Goal: Information Seeking & Learning: Learn about a topic

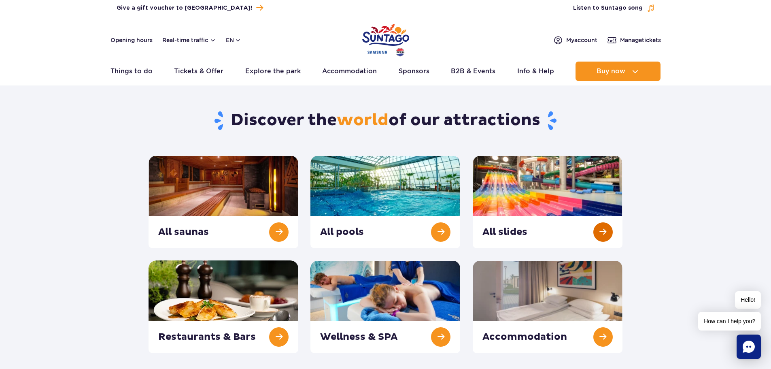
click at [600, 239] on link at bounding box center [547, 201] width 150 height 93
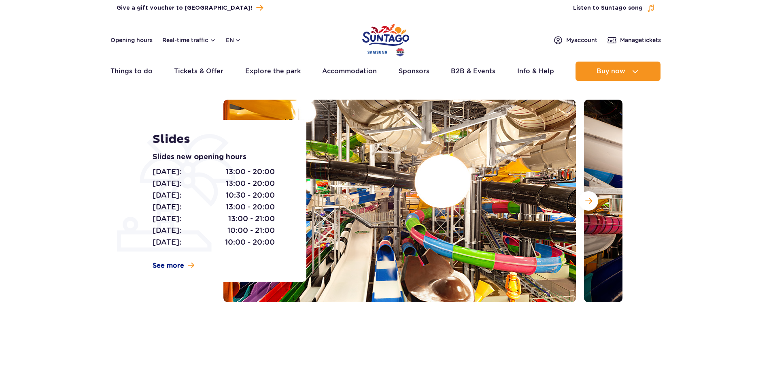
scroll to position [40, 0]
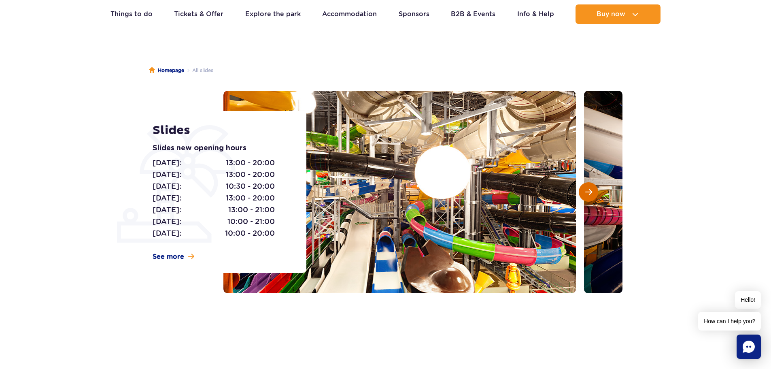
click at [579, 192] on button "Next slide" at bounding box center [587, 191] width 19 height 19
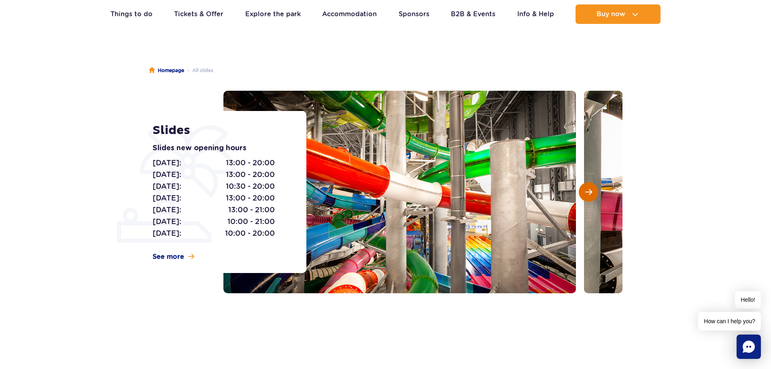
click at [584, 192] on button "Next slide" at bounding box center [587, 191] width 19 height 19
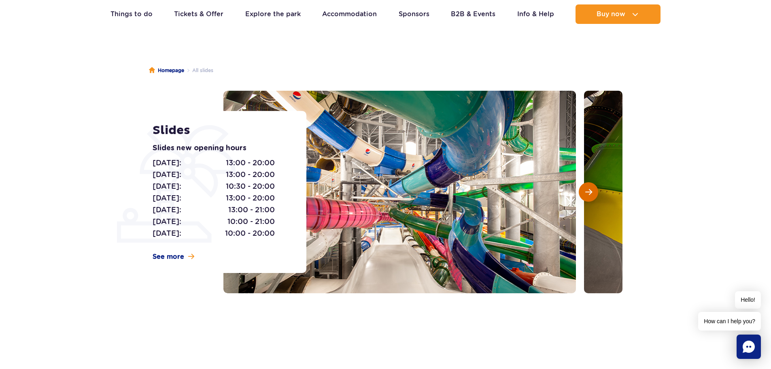
click at [584, 192] on button "Next slide" at bounding box center [587, 191] width 19 height 19
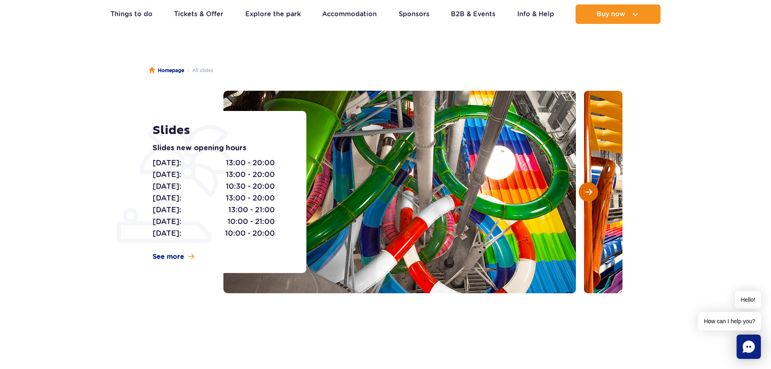
click at [584, 192] on button "Next slide" at bounding box center [587, 191] width 19 height 19
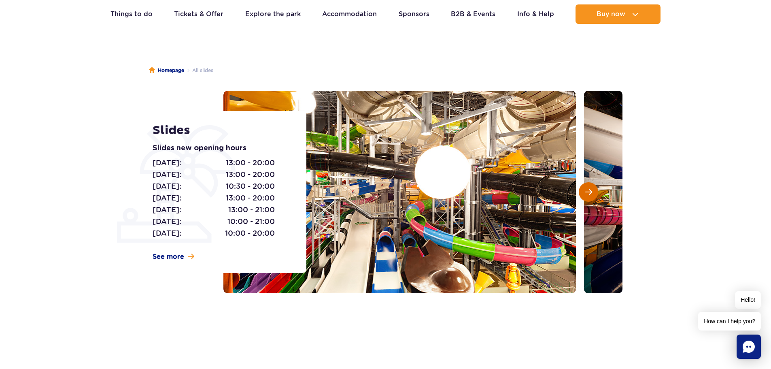
click at [584, 192] on button "Next slide" at bounding box center [587, 191] width 19 height 19
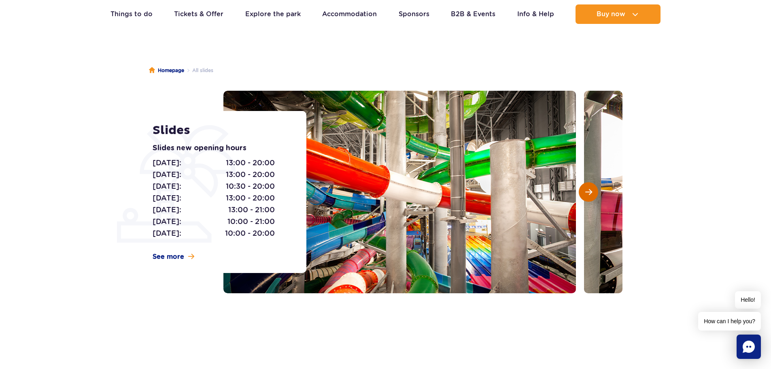
click at [584, 192] on button "Next slide" at bounding box center [587, 191] width 19 height 19
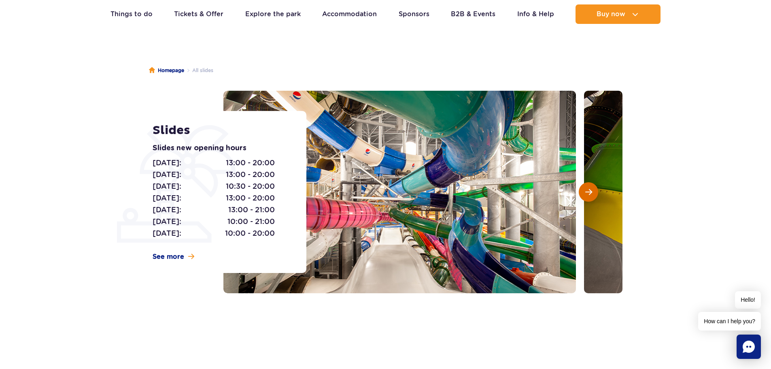
click at [584, 192] on button "Next slide" at bounding box center [587, 191] width 19 height 19
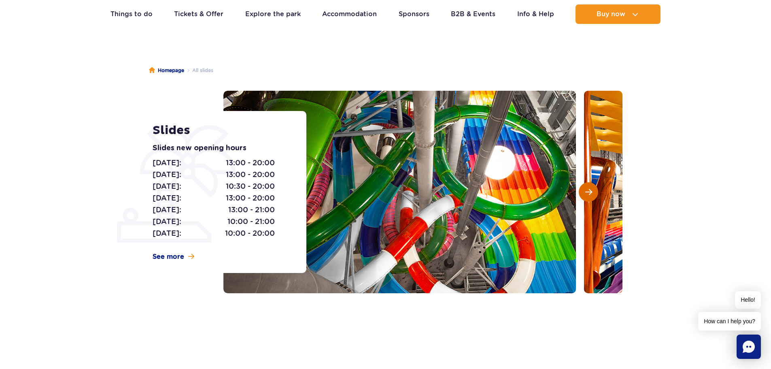
click at [584, 192] on button "Next slide" at bounding box center [587, 191] width 19 height 19
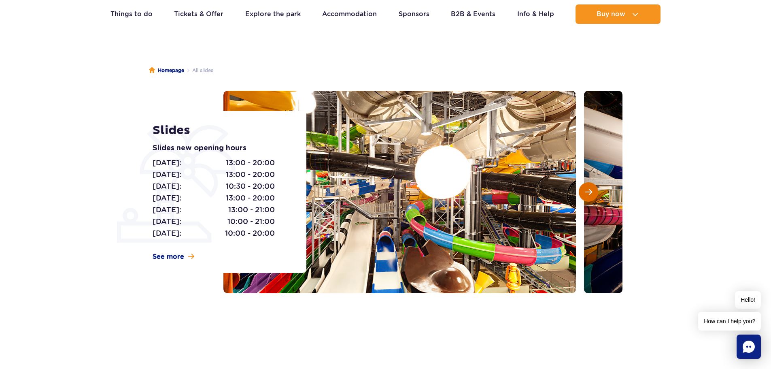
click at [584, 192] on button "Next slide" at bounding box center [587, 191] width 19 height 19
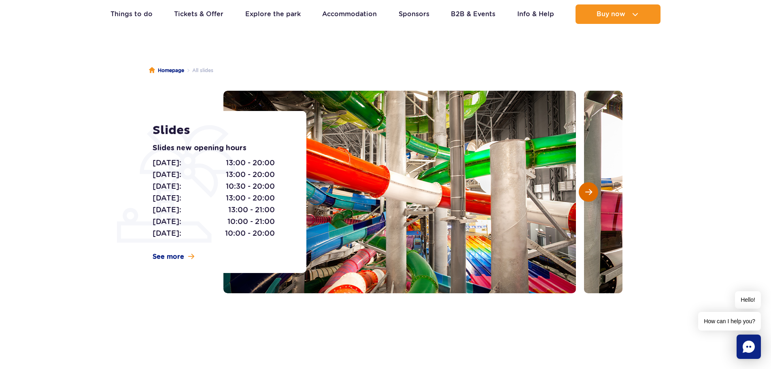
click at [584, 192] on button "Next slide" at bounding box center [587, 191] width 19 height 19
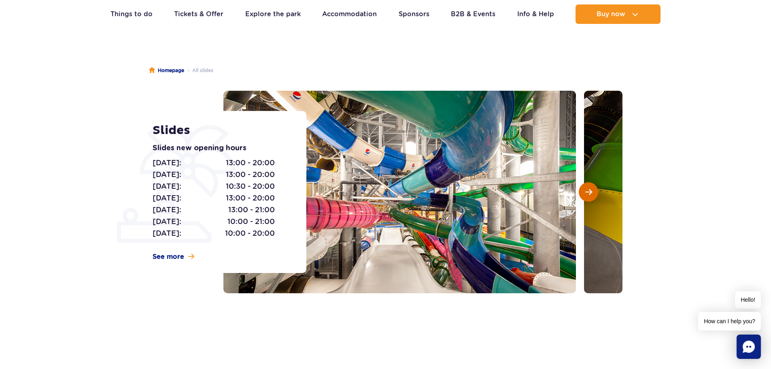
click at [584, 192] on button "Next slide" at bounding box center [587, 191] width 19 height 19
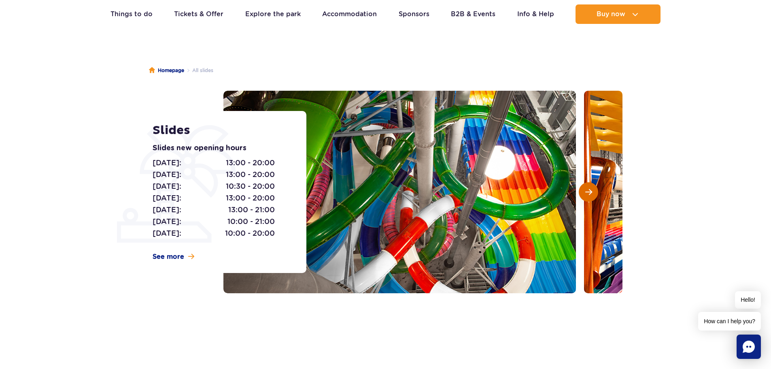
click at [584, 193] on button "Next slide" at bounding box center [587, 191] width 19 height 19
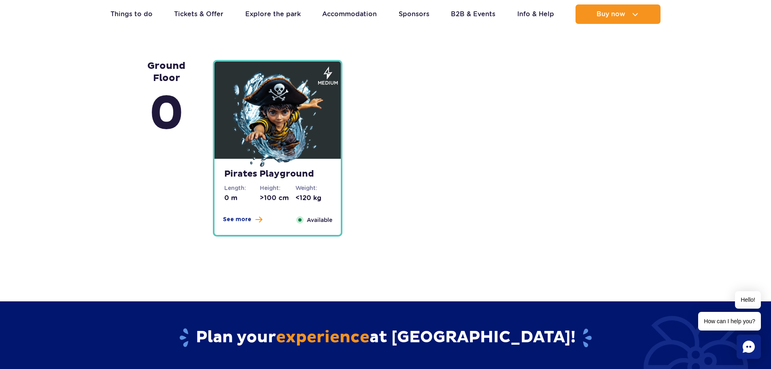
scroll to position [2023, 0]
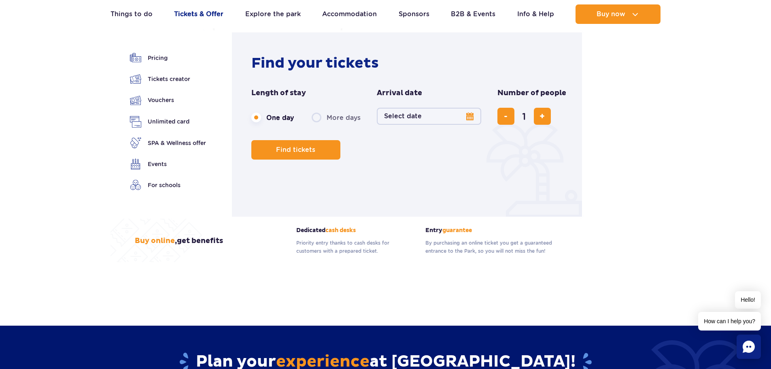
click at [184, 14] on link "Tickets & Offer" at bounding box center [198, 13] width 49 height 19
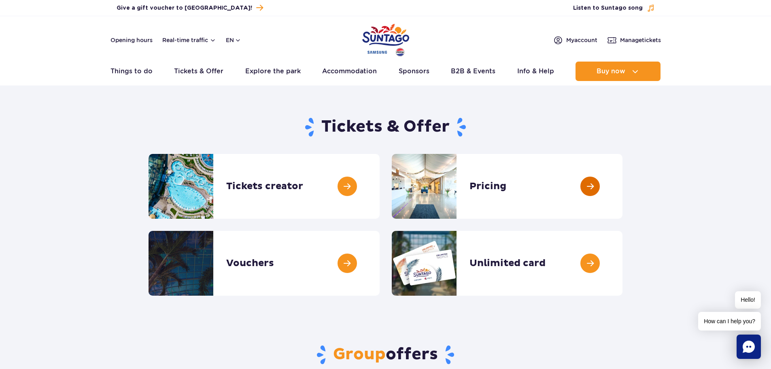
click at [622, 197] on link at bounding box center [622, 186] width 0 height 65
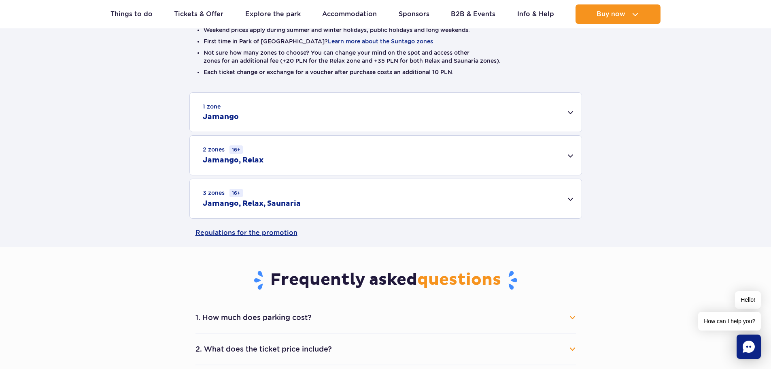
scroll to position [283, 0]
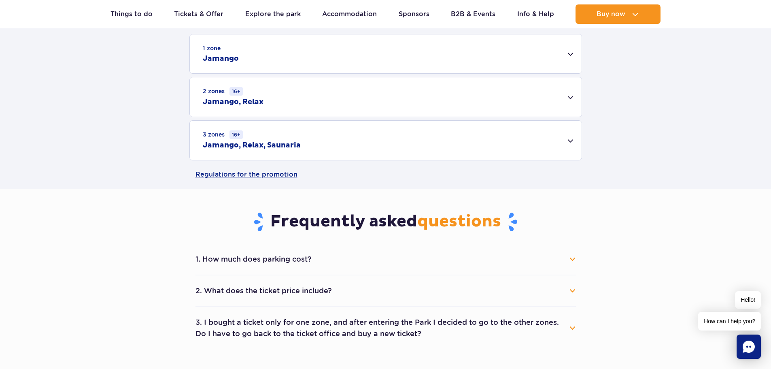
click at [574, 140] on div "3 zones 16+ Jamango, Relax, Saunaria" at bounding box center [386, 140] width 392 height 39
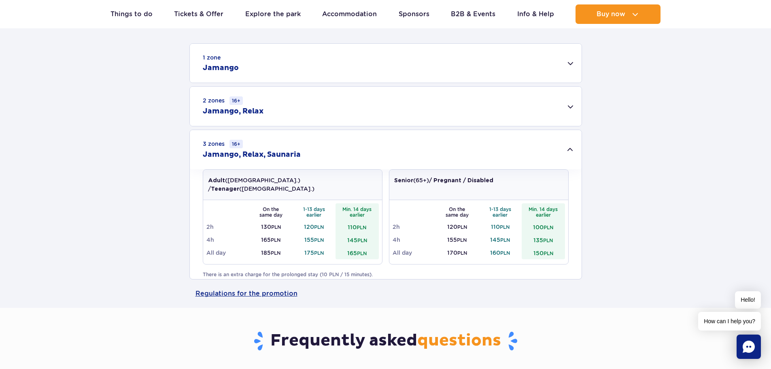
scroll to position [243, 0]
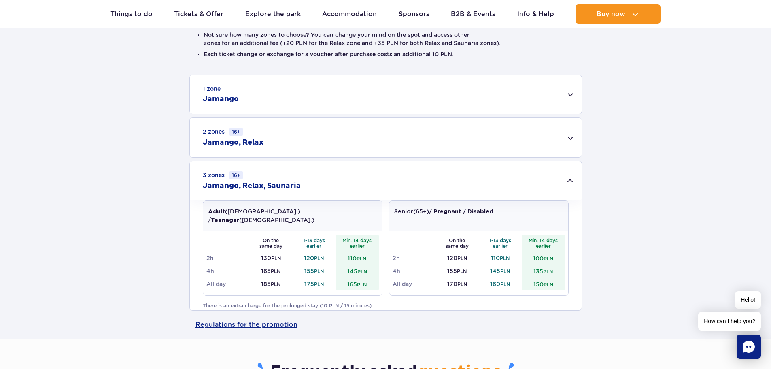
click at [575, 93] on div "1 zone Jamango" at bounding box center [386, 94] width 392 height 39
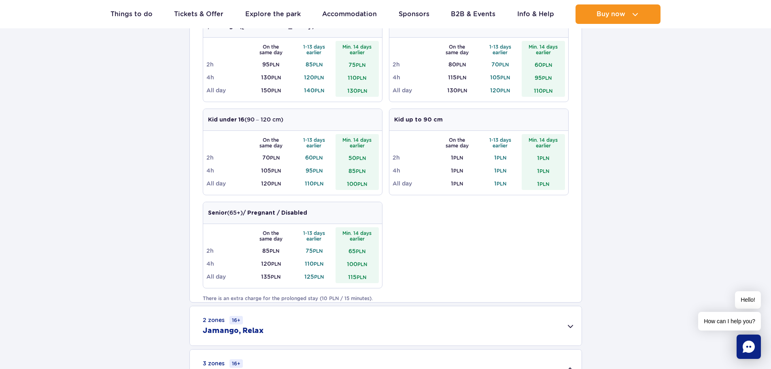
scroll to position [445, 0]
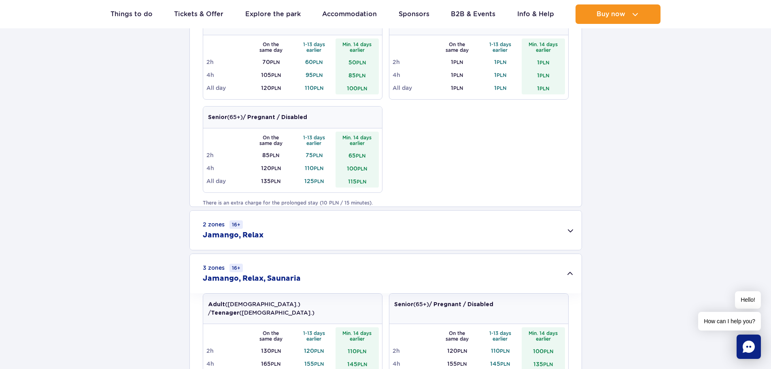
click at [570, 226] on div "2 zones 16+ Jamango, Relax" at bounding box center [386, 229] width 392 height 39
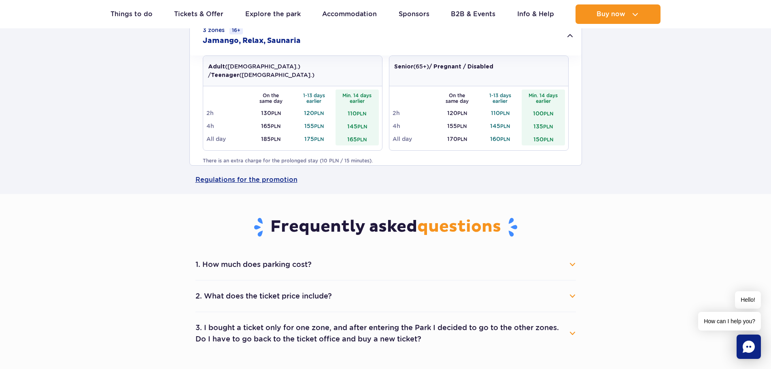
scroll to position [809, 0]
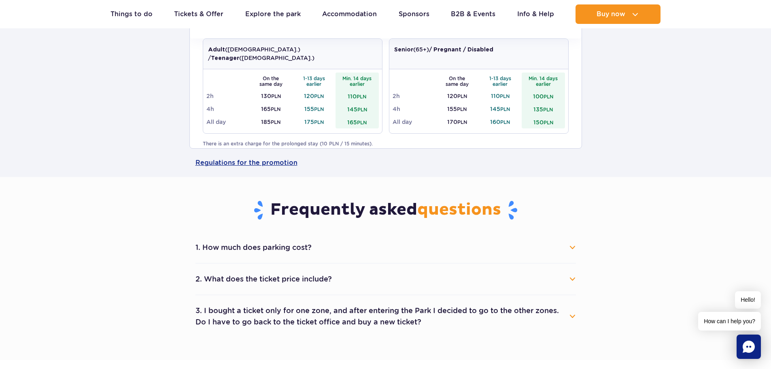
click at [398, 256] on button "1. How much does parking cost?" at bounding box center [385, 247] width 380 height 18
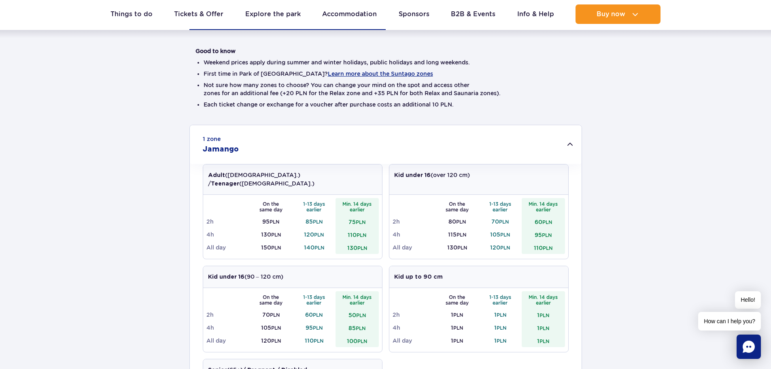
scroll to position [162, 0]
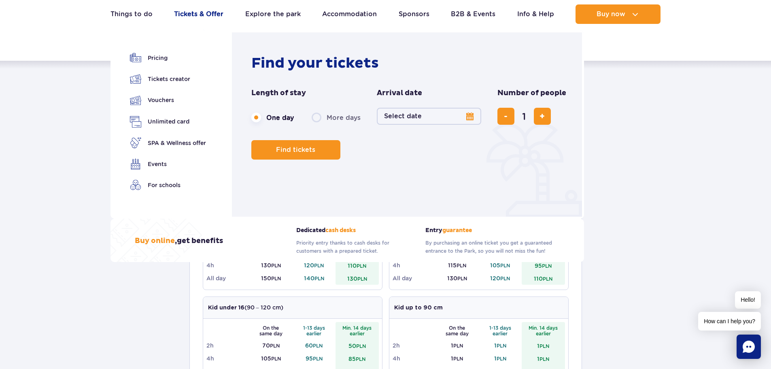
click at [200, 15] on link "Tickets & Offer" at bounding box center [198, 13] width 49 height 19
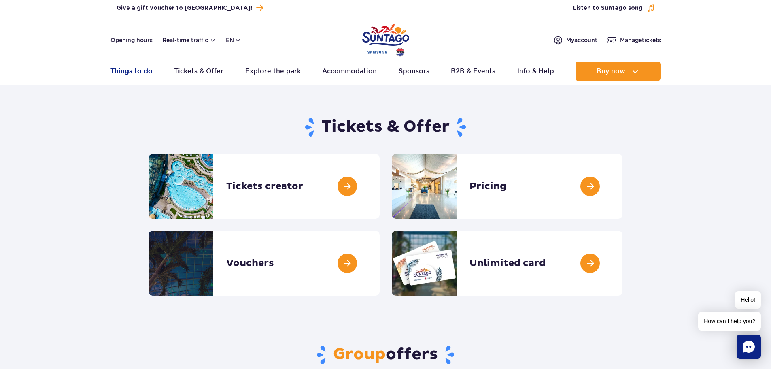
click at [121, 71] on link "Things to do" at bounding box center [131, 70] width 42 height 19
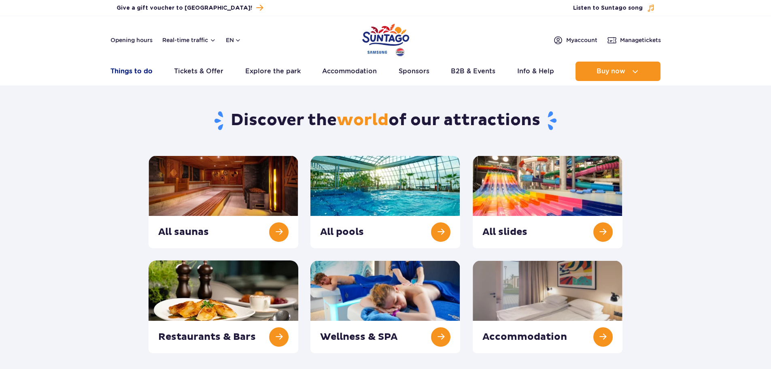
click at [135, 72] on link "Things to do" at bounding box center [131, 70] width 42 height 19
click at [444, 215] on link at bounding box center [385, 201] width 150 height 93
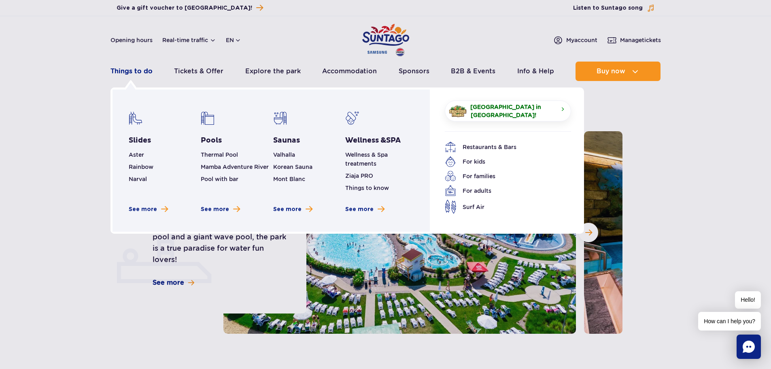
click at [138, 73] on link "Things to do" at bounding box center [131, 70] width 42 height 19
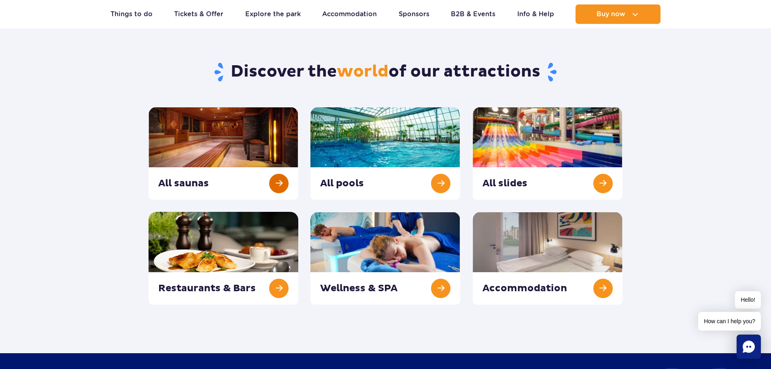
scroll to position [40, 0]
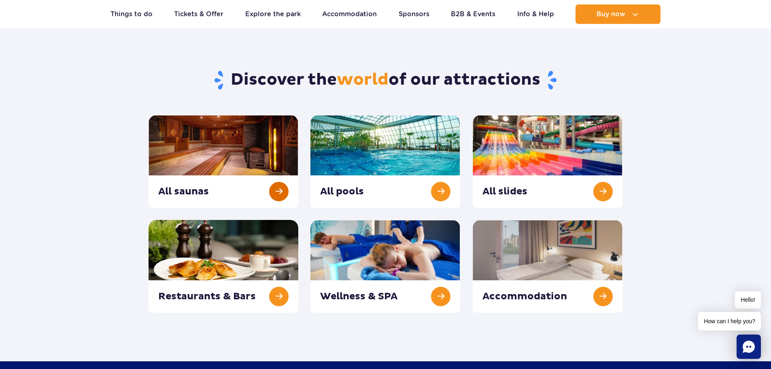
click at [242, 171] on link at bounding box center [223, 161] width 150 height 93
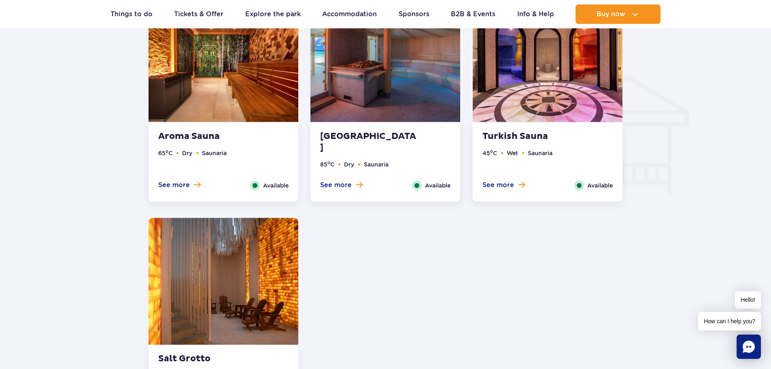
scroll to position [930, 0]
